Goal: Navigation & Orientation: Understand site structure

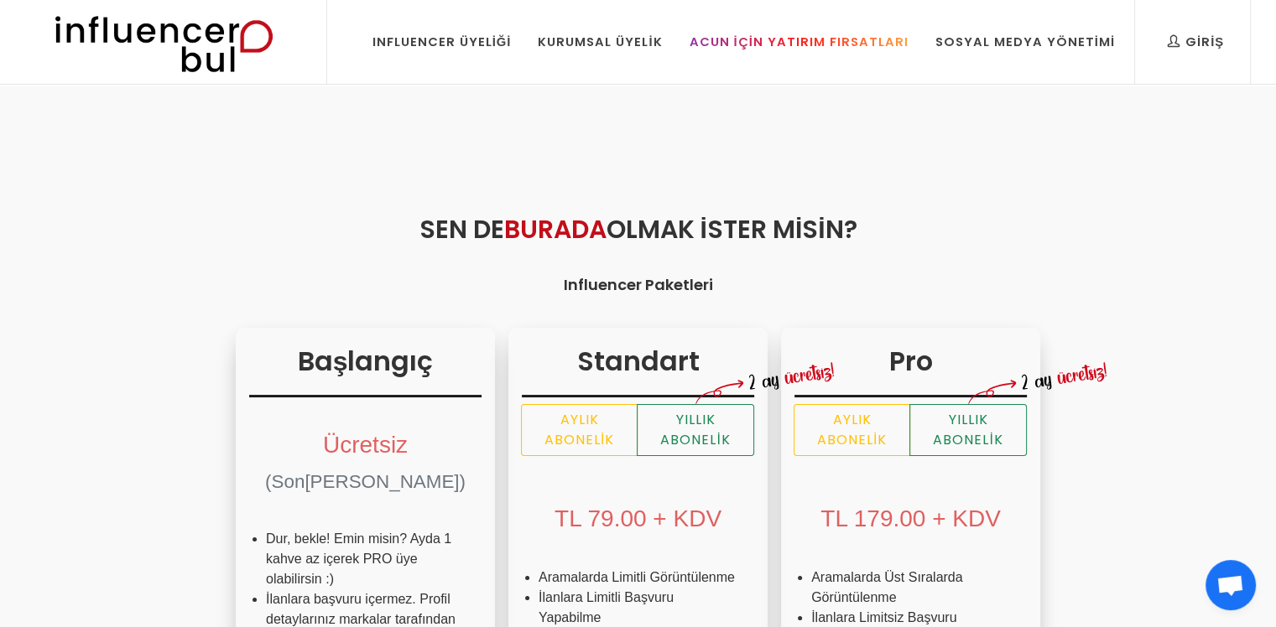
click at [808, 45] on div "Acun İçin Yatırım Fırsatları" at bounding box center [797, 42] width 219 height 18
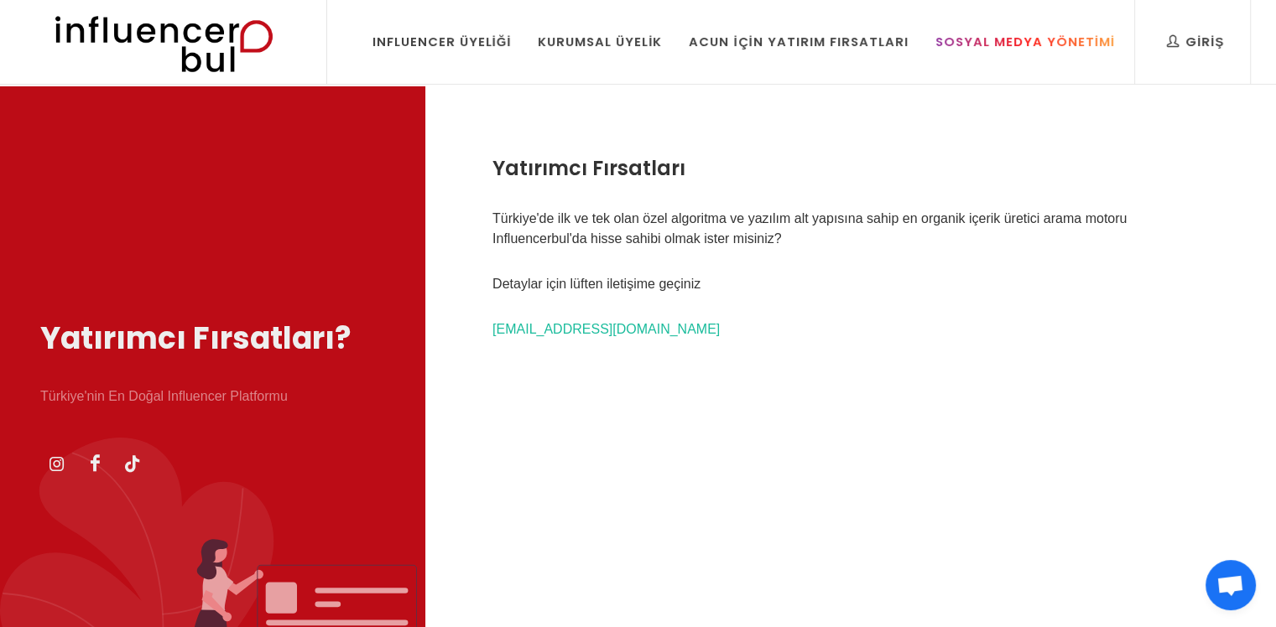
click at [1030, 55] on link "Sosyal Medya Yönetimi" at bounding box center [1024, 42] width 205 height 84
click at [510, 40] on div "Influencer Üyeliği" at bounding box center [441, 42] width 139 height 18
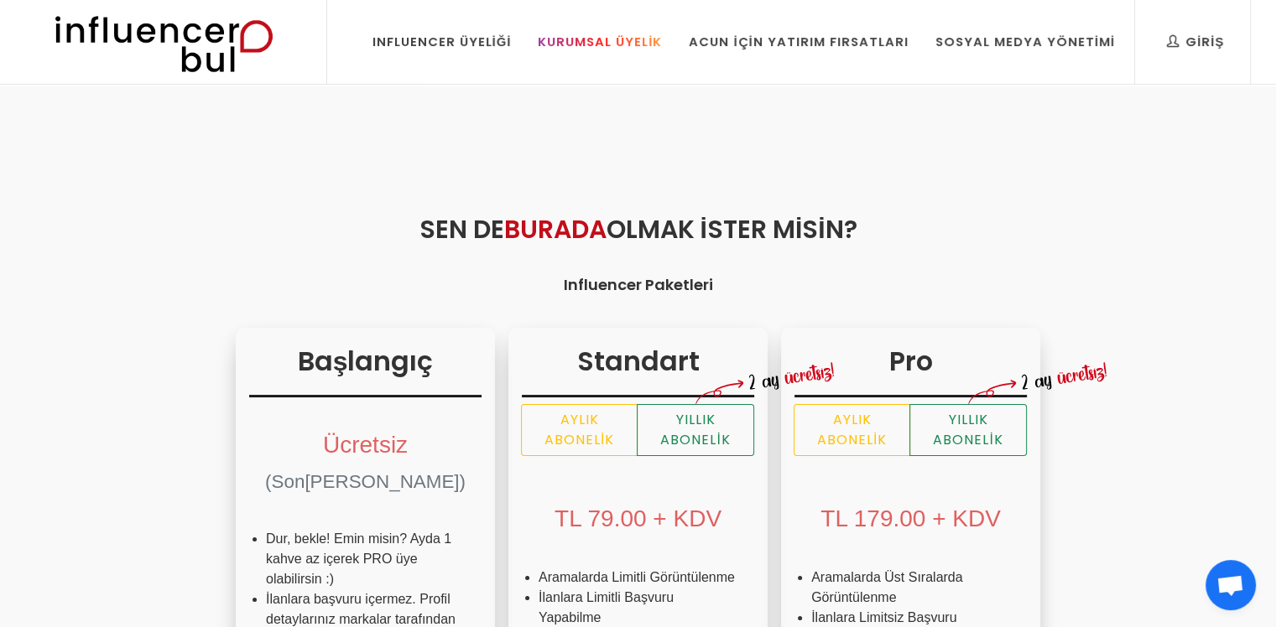
click at [576, 44] on div "Kurumsal Üyelik" at bounding box center [600, 42] width 124 height 18
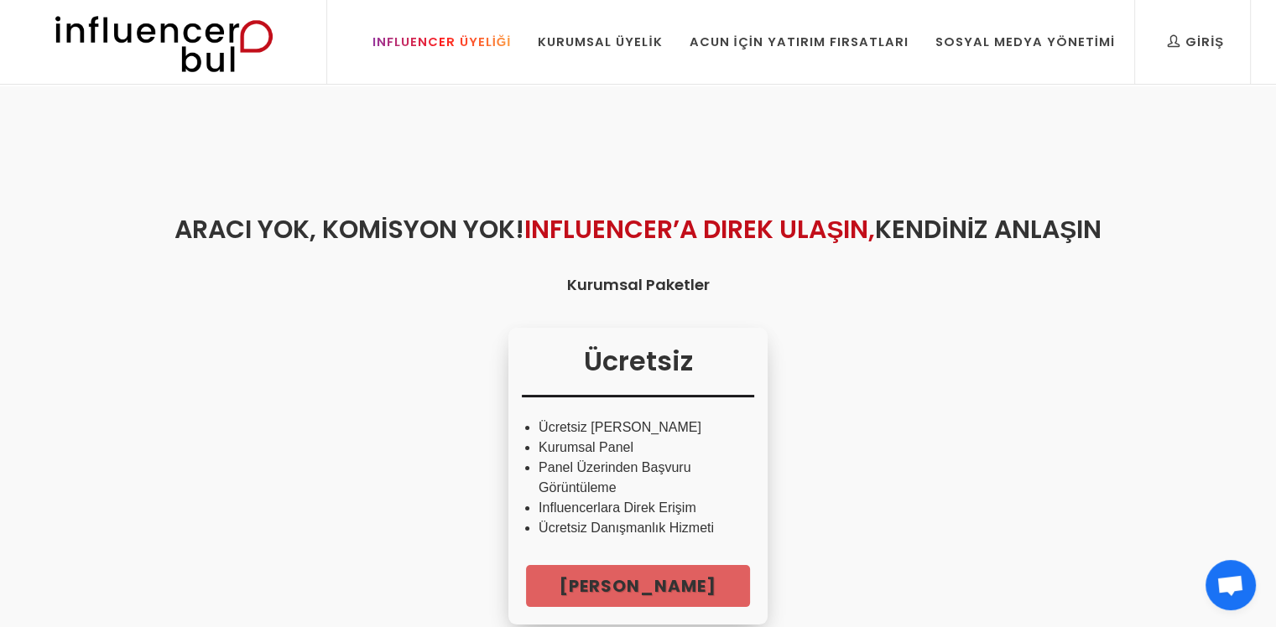
click at [476, 52] on link "Influencer Üyeliği" at bounding box center [442, 42] width 164 height 84
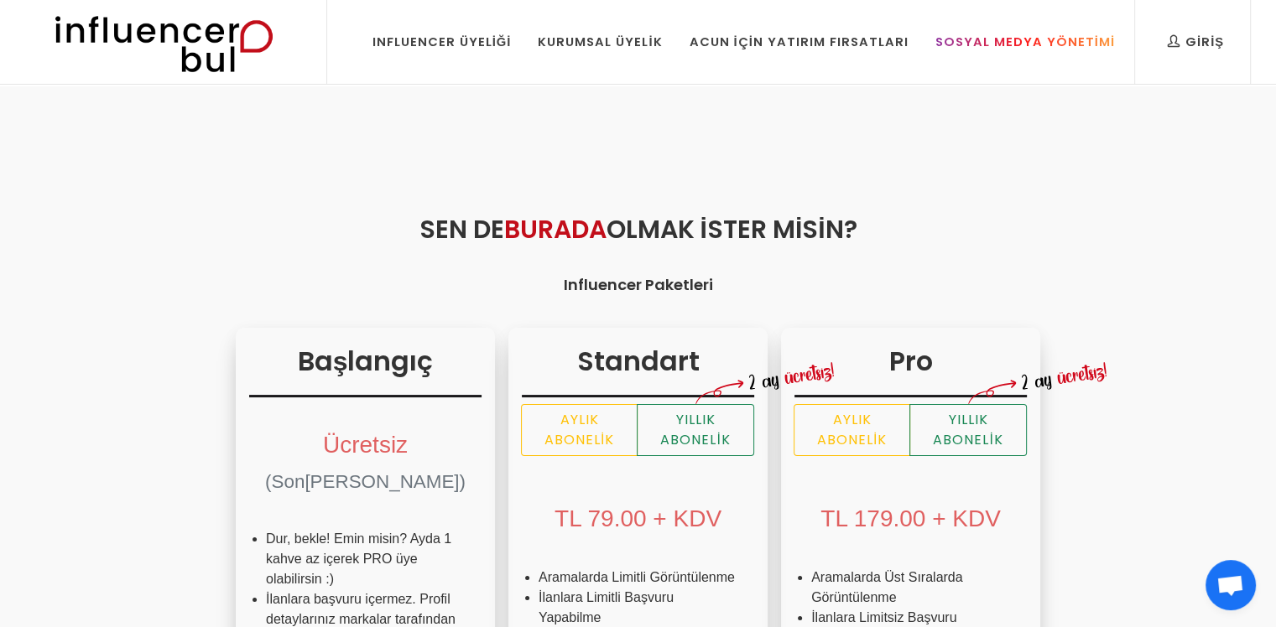
click at [1060, 42] on div "Sosyal Medya Yönetimi" at bounding box center [1024, 42] width 179 height 18
